Goal: Information Seeking & Learning: Check status

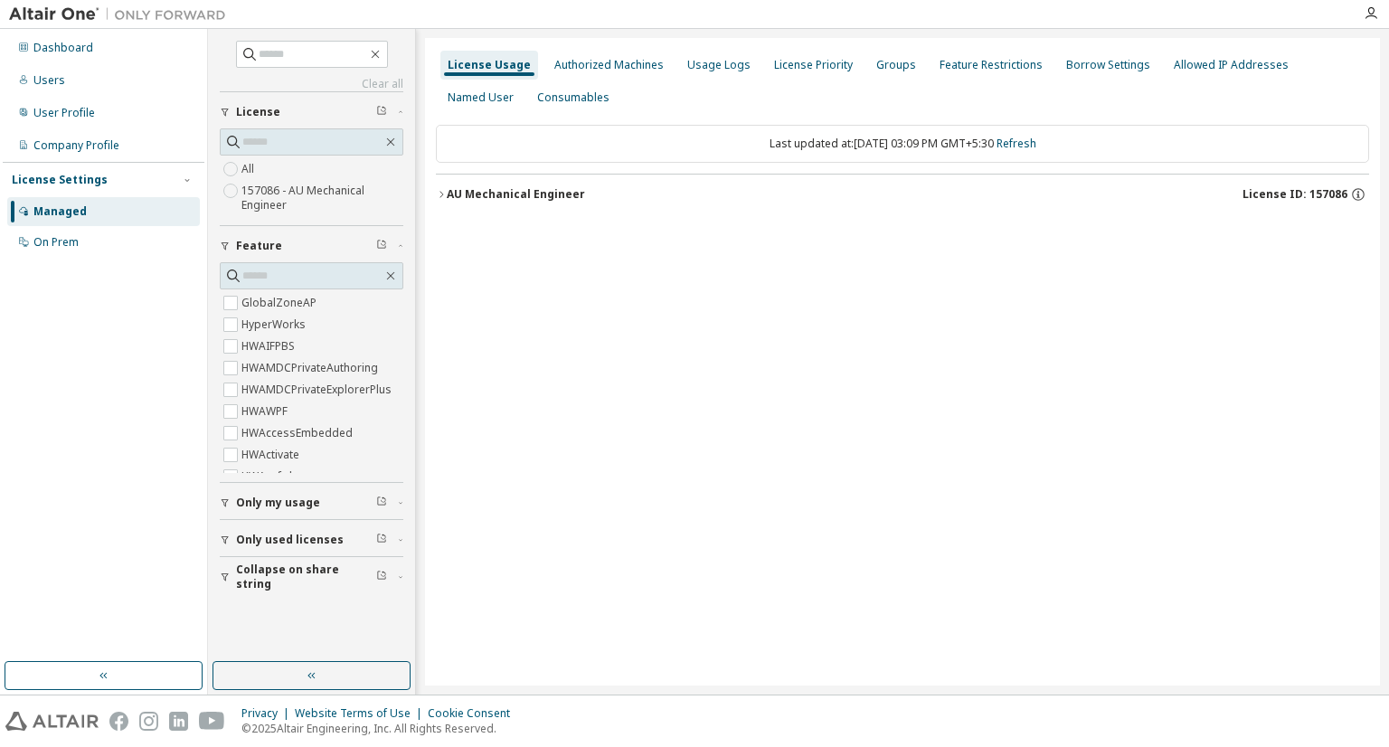
click at [476, 199] on div "AU Mechanical Engineer" at bounding box center [516, 194] width 138 height 14
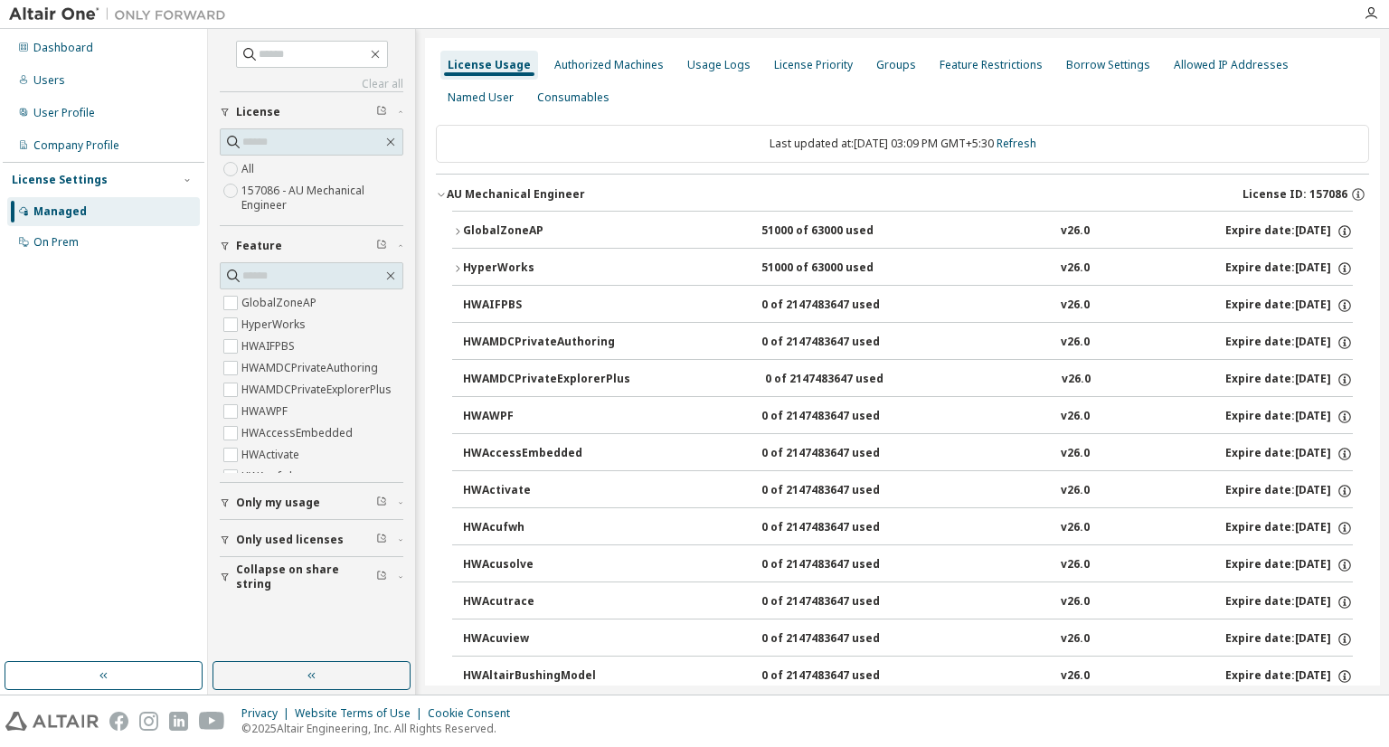
click at [487, 218] on button "GlobalZoneAP 51000 of 63000 used v26.0 Expire date: [DATE]" at bounding box center [902, 232] width 901 height 40
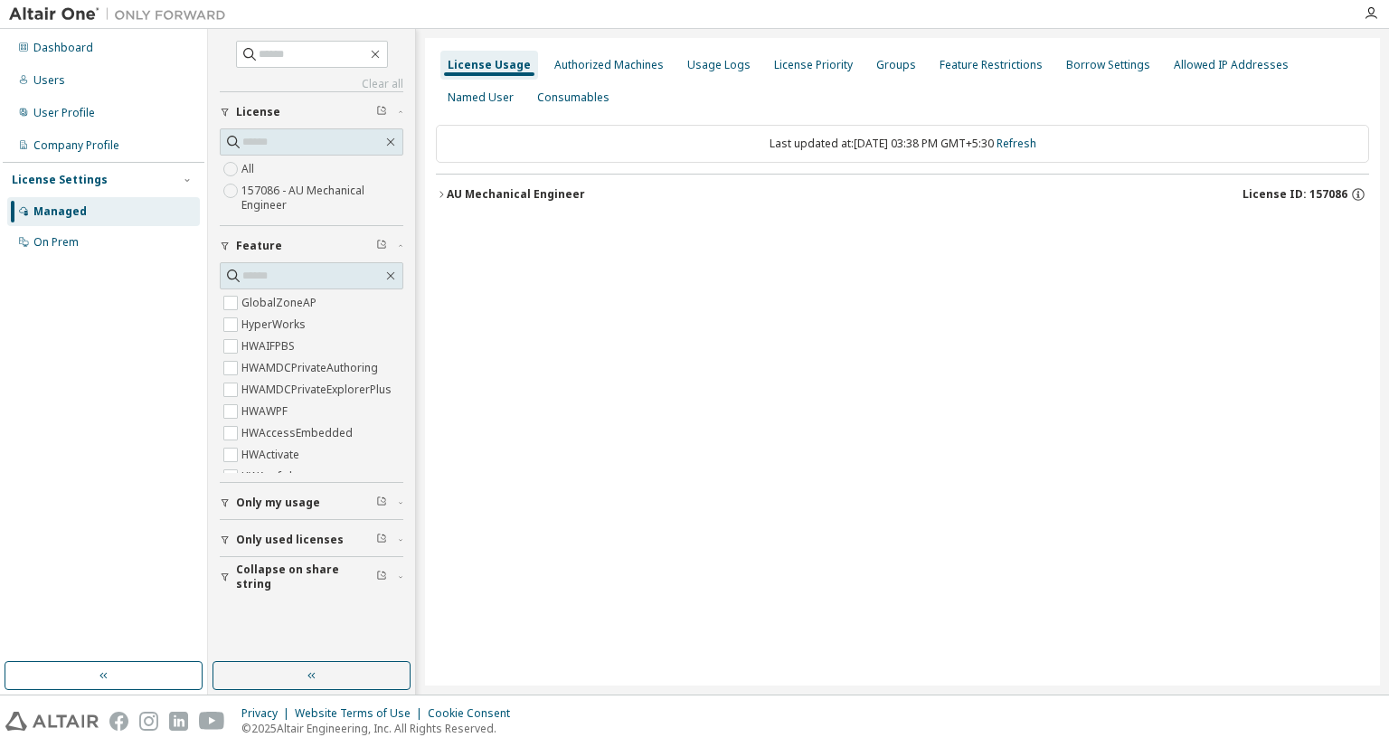
click at [519, 197] on div "AU Mechanical Engineer" at bounding box center [516, 194] width 138 height 14
drag, startPoint x: 549, startPoint y: 180, endPoint x: 609, endPoint y: 525, distance: 350.5
click at [609, 525] on div "License Usage Authorized Machines Usage Logs License Priority Groups Feature Re…" at bounding box center [902, 361] width 955 height 647
click at [477, 192] on div "AU Mechanical Engineer" at bounding box center [516, 194] width 138 height 14
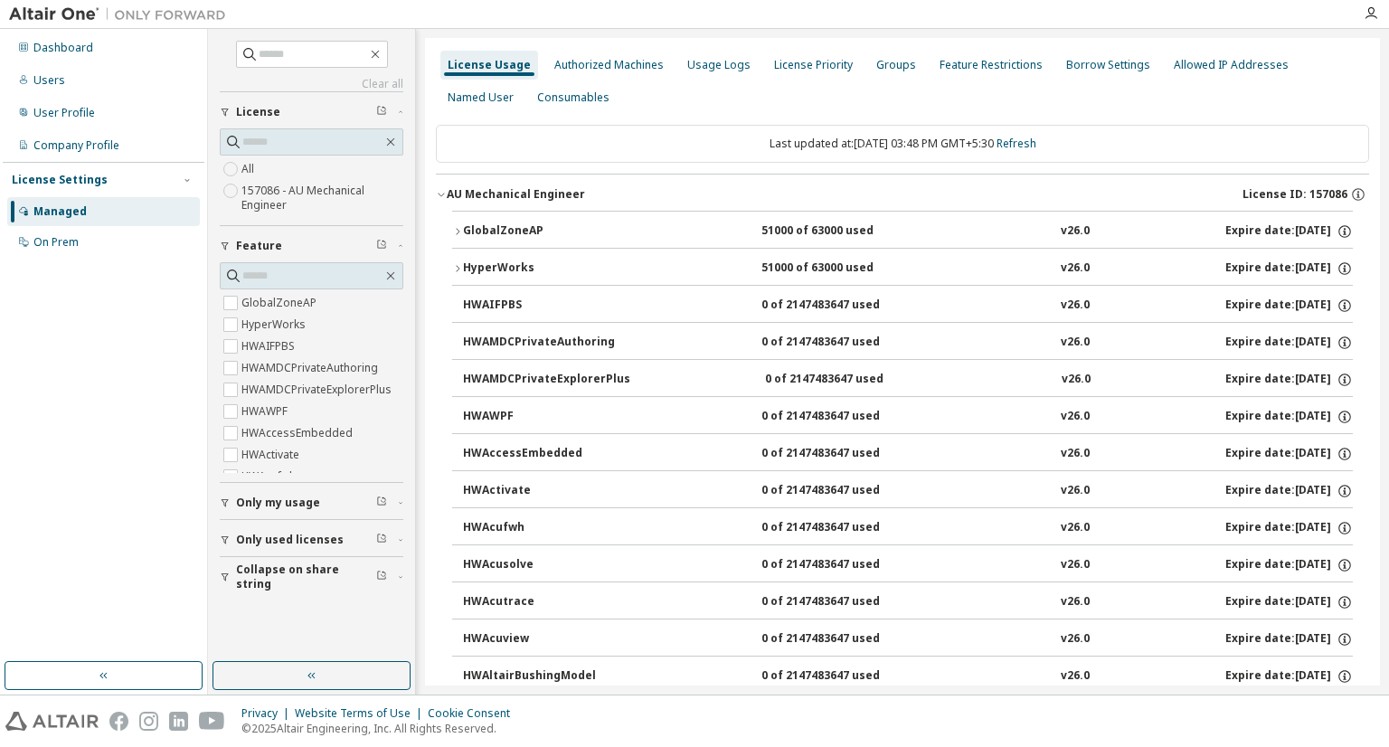
click at [479, 229] on div "GlobalZoneAP" at bounding box center [544, 231] width 163 height 16
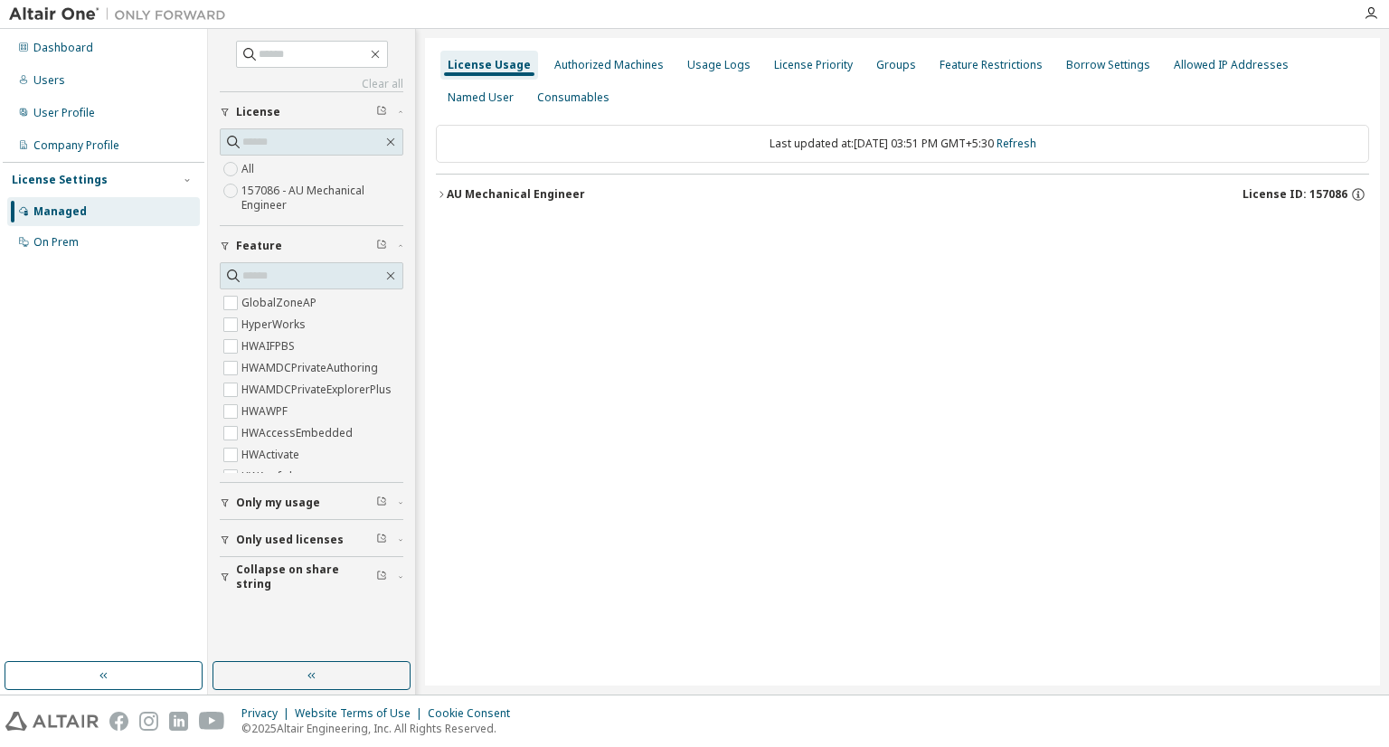
click at [528, 184] on button "AU Mechanical Engineer License ID: 157086" at bounding box center [902, 195] width 933 height 40
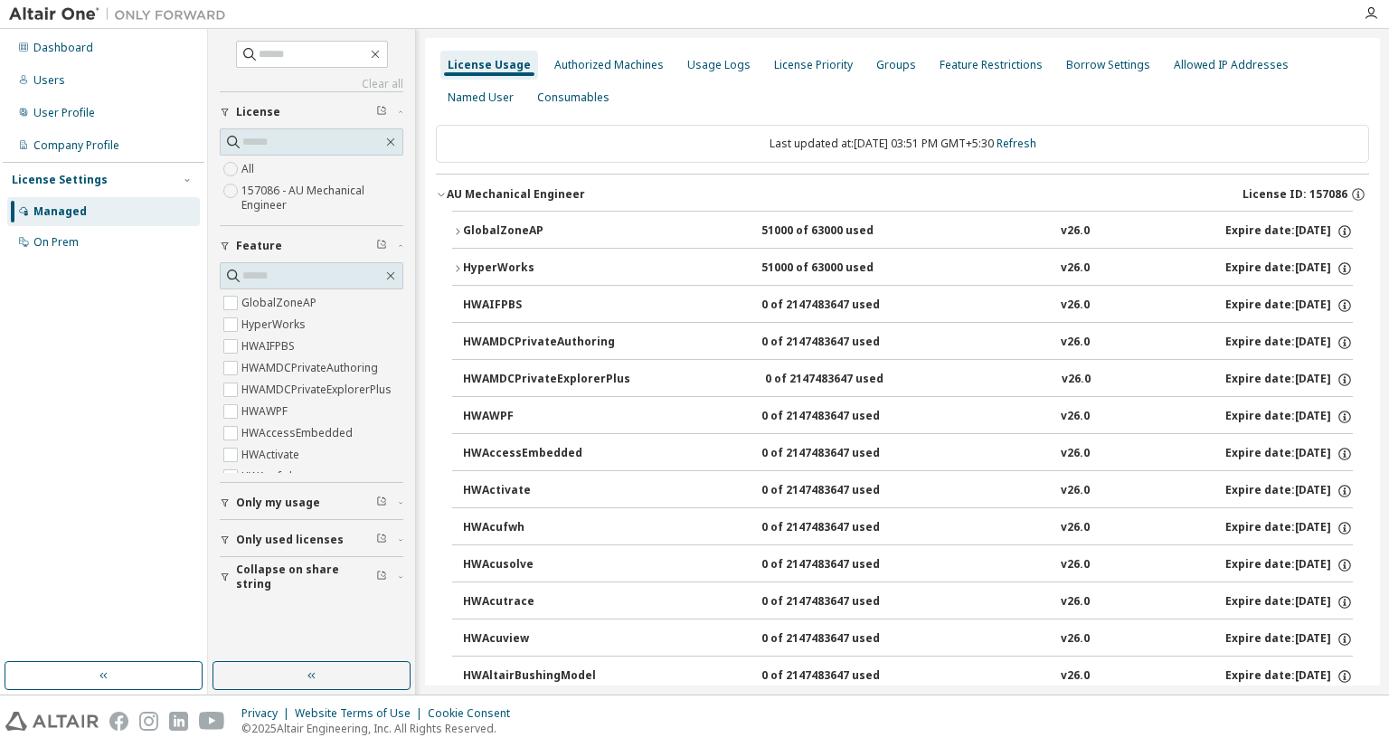
click at [554, 215] on button "GlobalZoneAP 51000 of 63000 used v26.0 Expire date: 2025-12-25" at bounding box center [902, 232] width 901 height 40
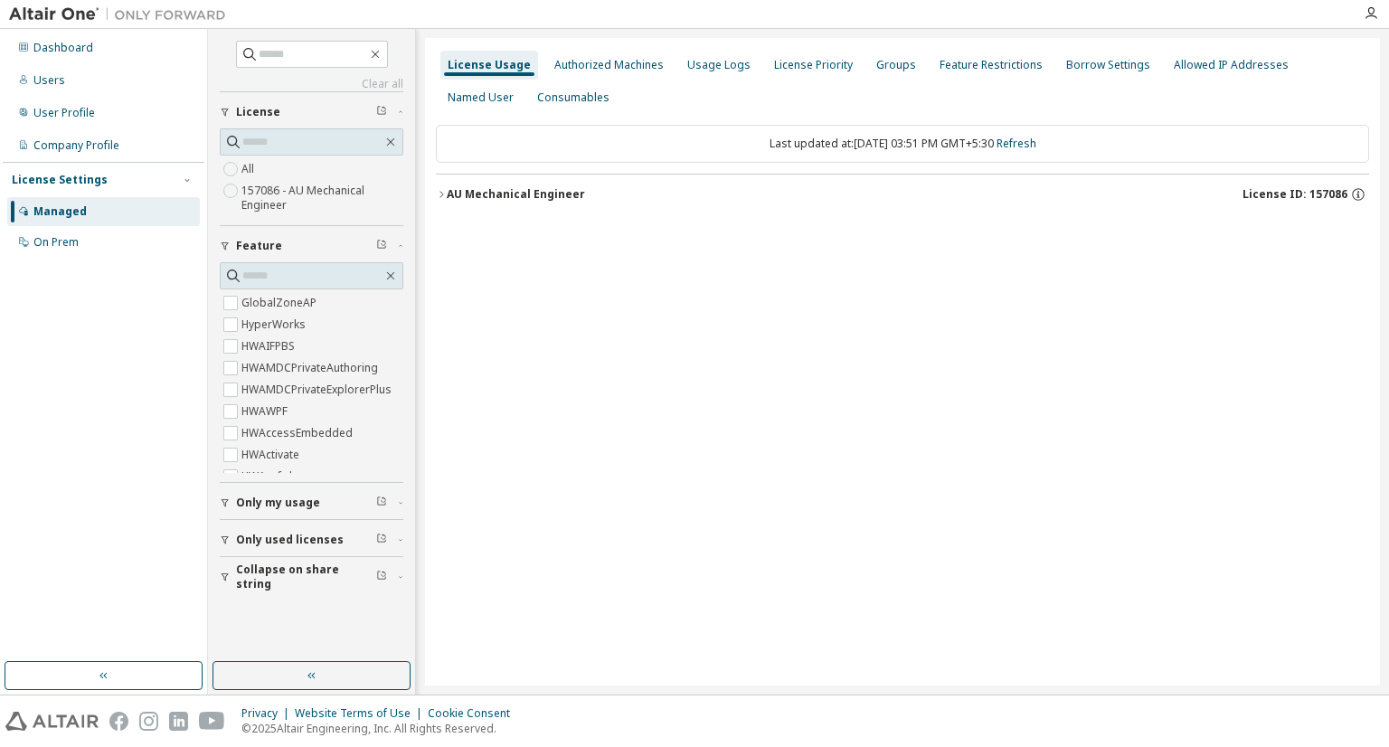
click at [496, 197] on div "AU Mechanical Engineer" at bounding box center [516, 194] width 138 height 14
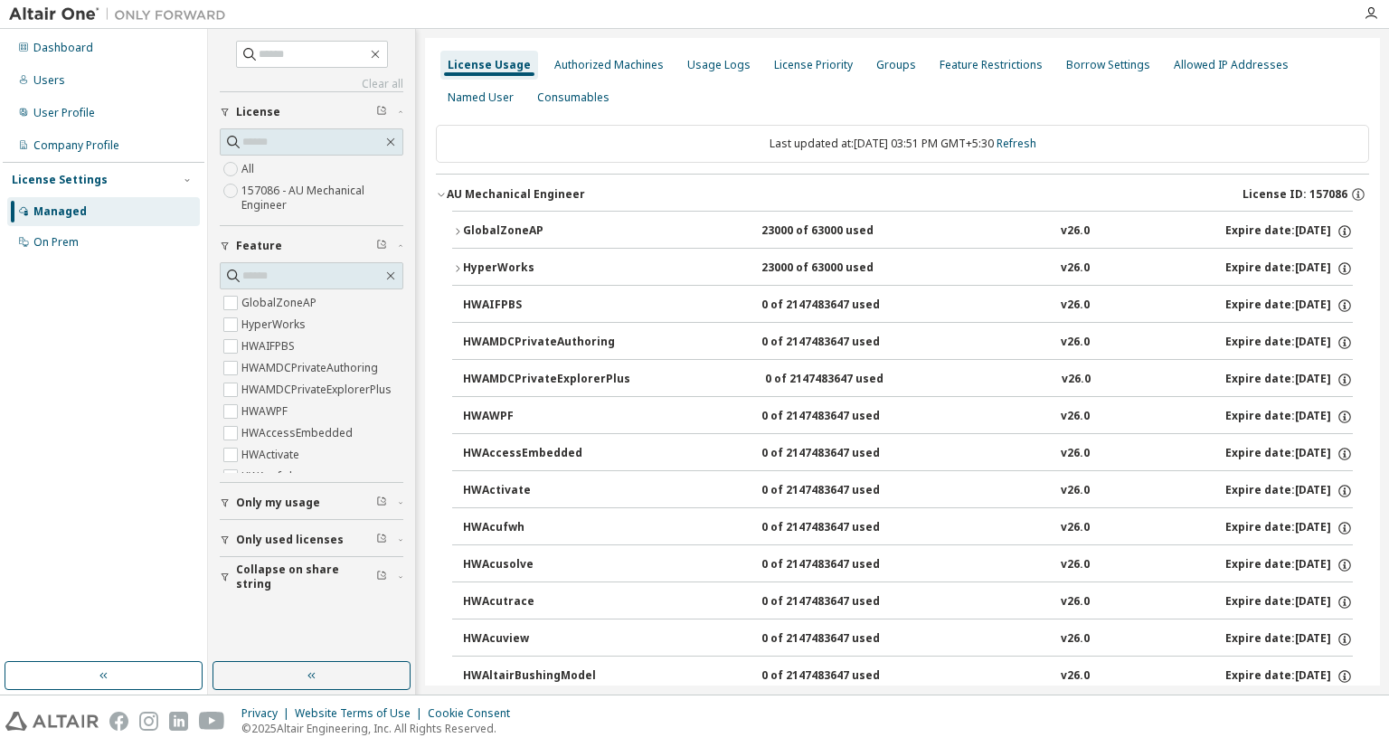
click at [510, 242] on button "GlobalZoneAP 23000 of 63000 used v26.0 Expire date: 2025-12-25" at bounding box center [902, 232] width 901 height 40
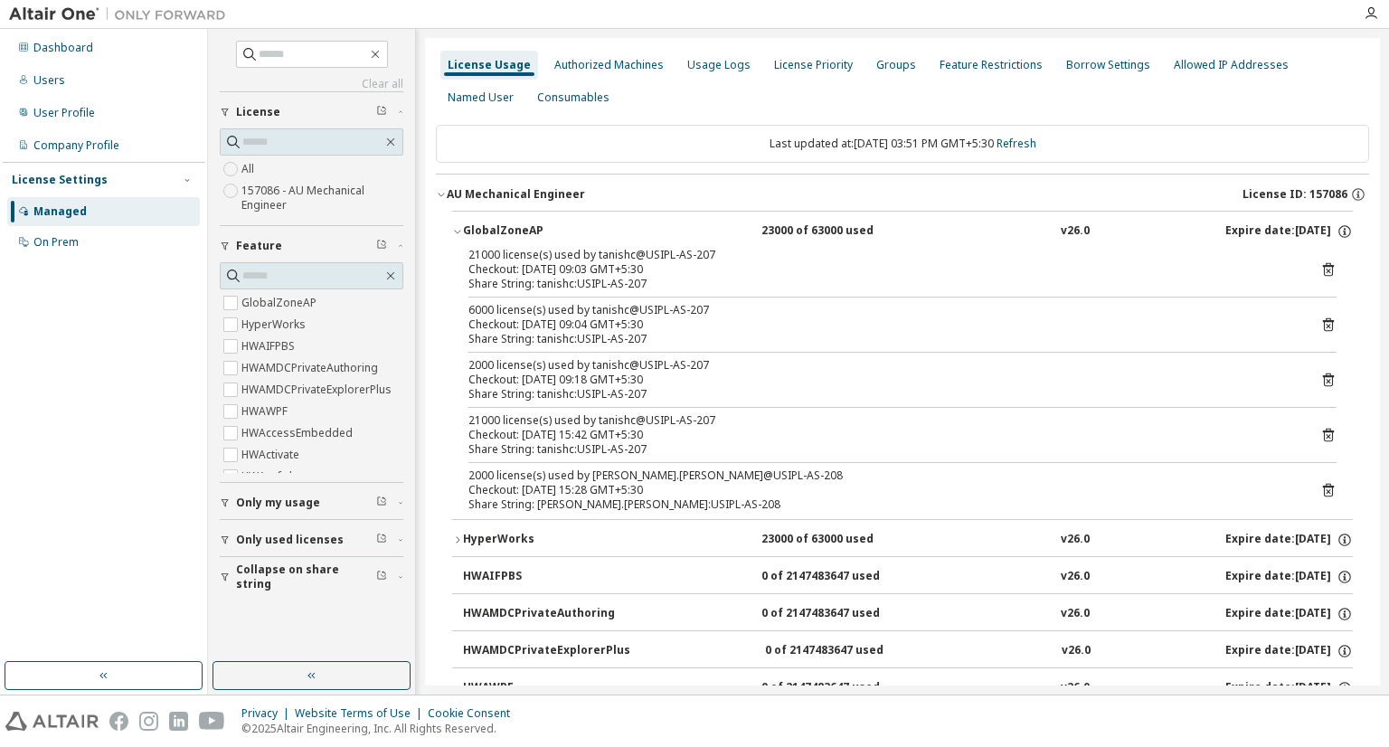
click at [1326, 489] on icon at bounding box center [1328, 491] width 5 height 5
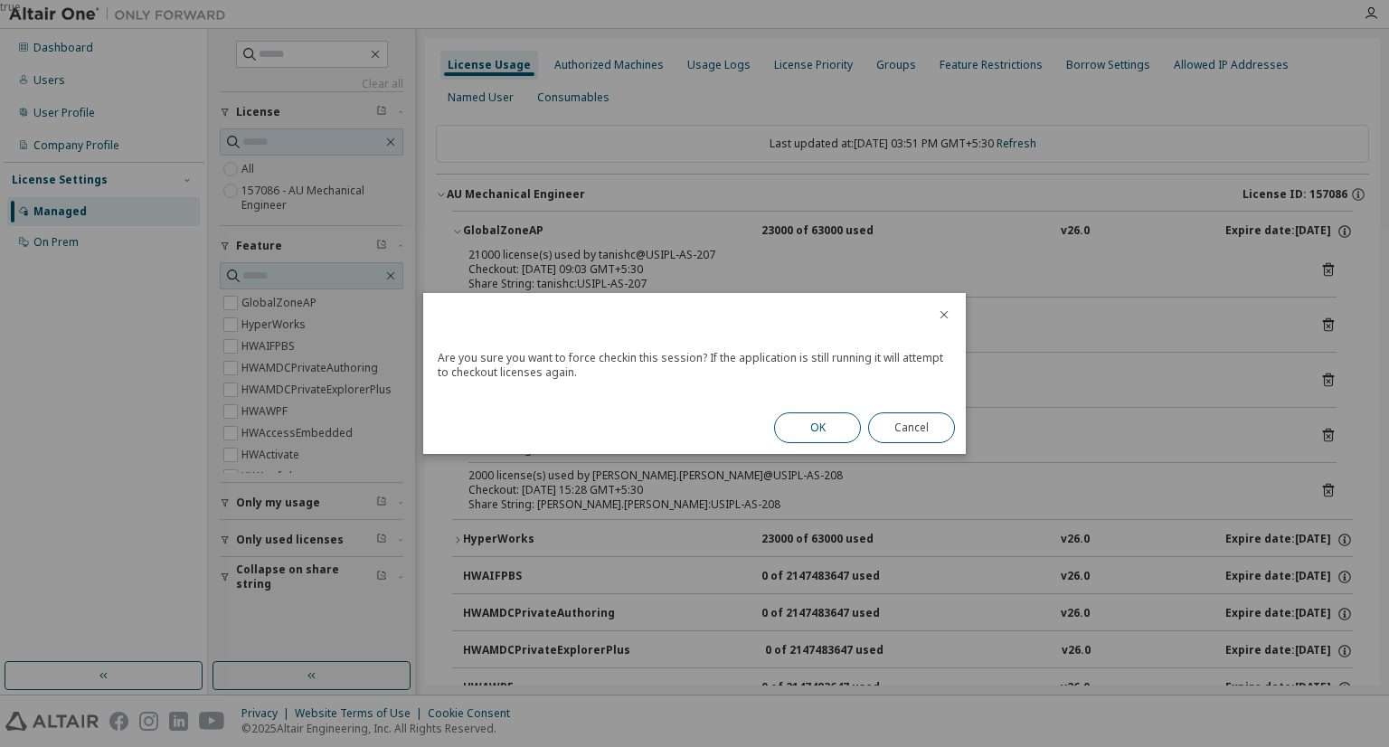
click at [832, 428] on button "OK" at bounding box center [817, 427] width 87 height 31
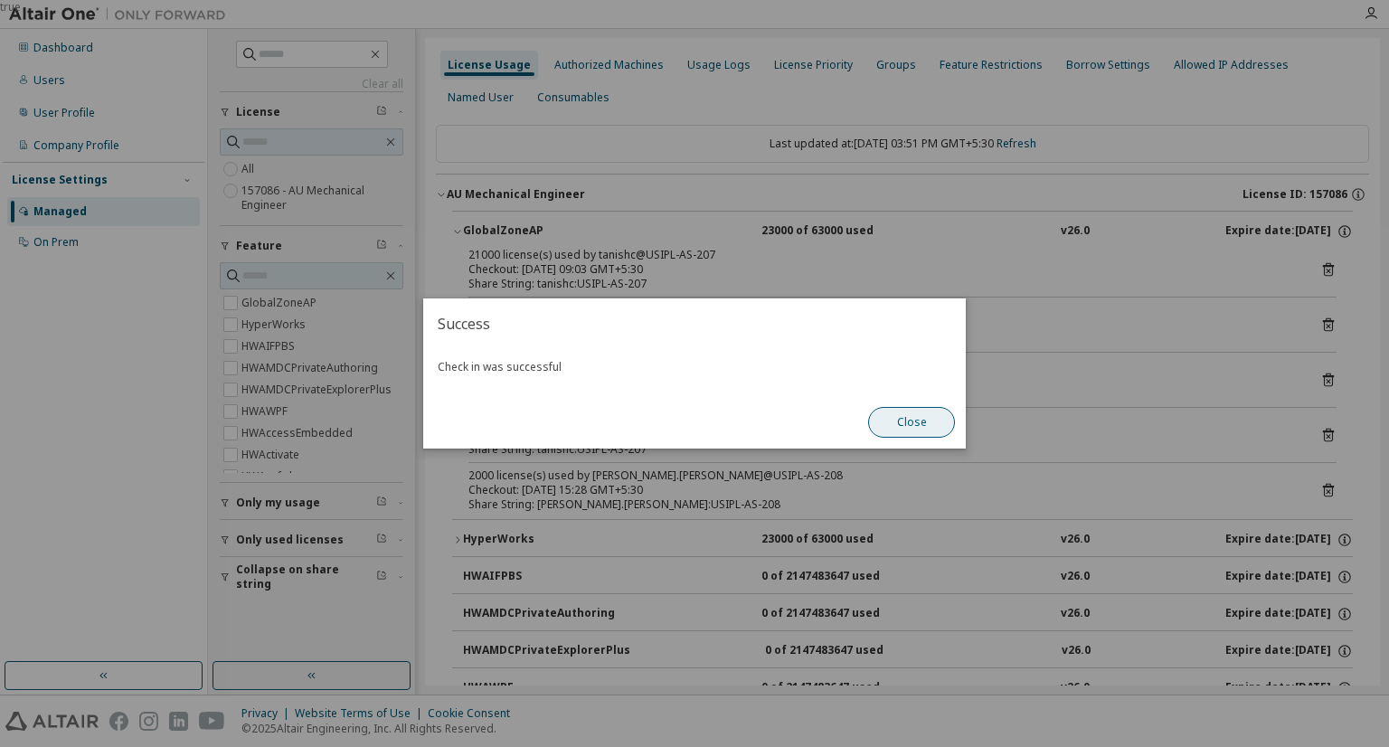
click at [948, 420] on button "Close" at bounding box center [911, 422] width 87 height 31
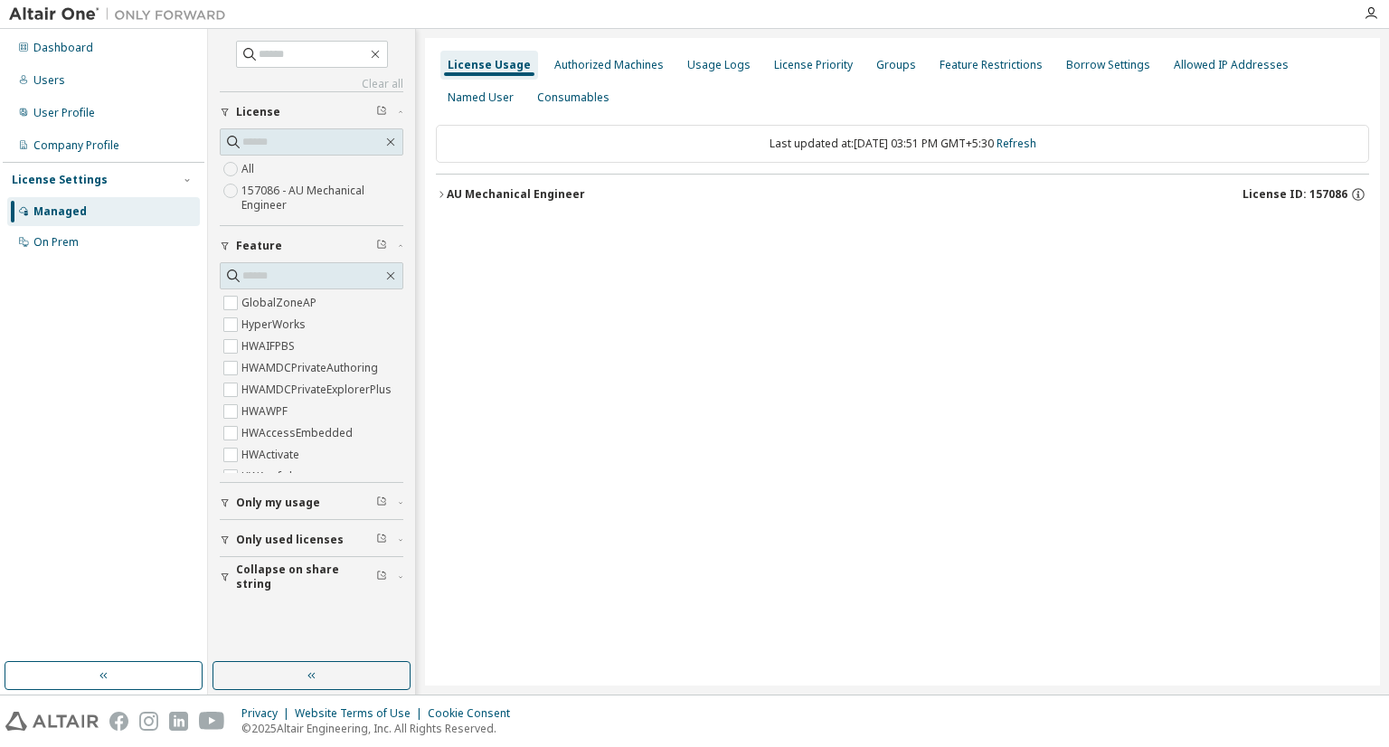
click at [486, 203] on button "AU Mechanical Engineer License ID: 157086" at bounding box center [902, 195] width 933 height 40
click at [504, 189] on div "AU Mechanical Engineer" at bounding box center [516, 194] width 138 height 14
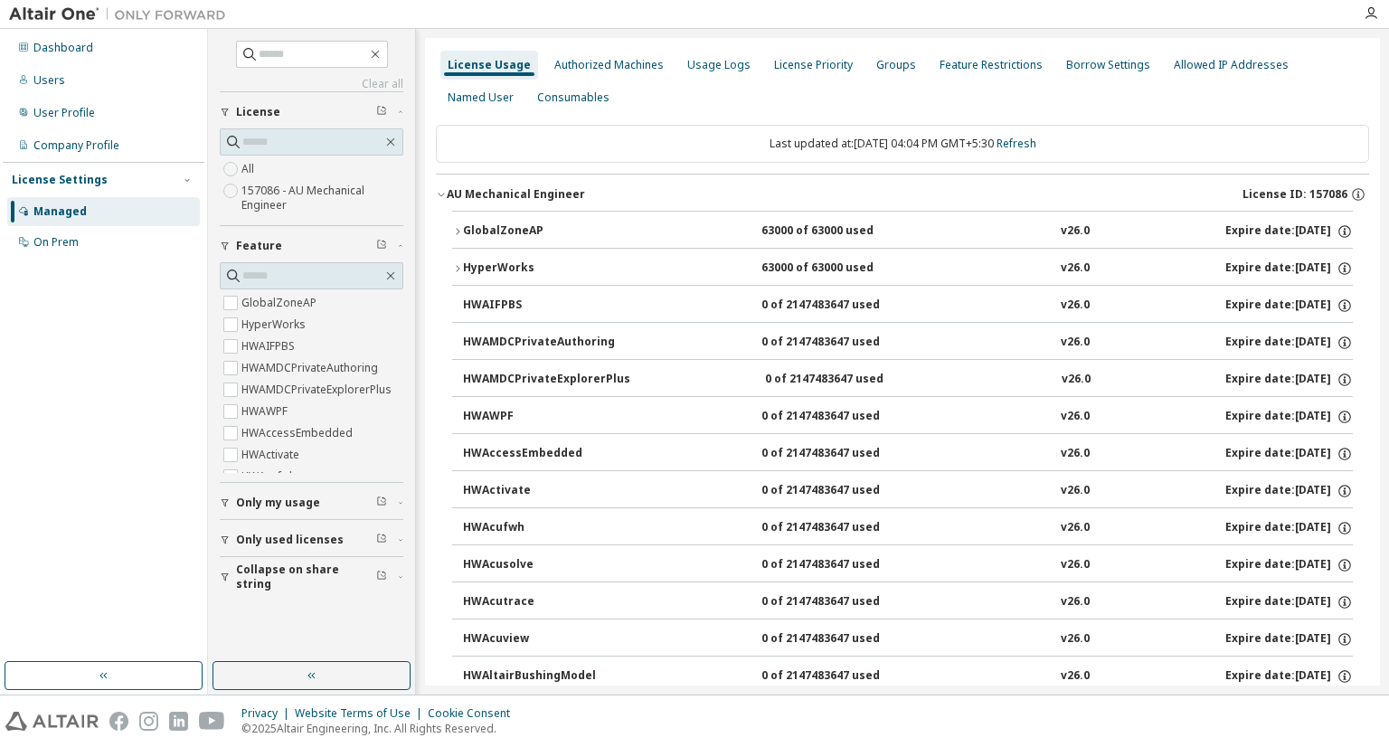
click at [528, 237] on div "GlobalZoneAP" at bounding box center [544, 231] width 163 height 16
